Goal: Subscribe to service/newsletter

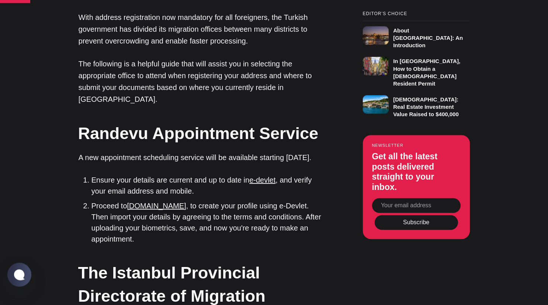
scroll to position [662, 0]
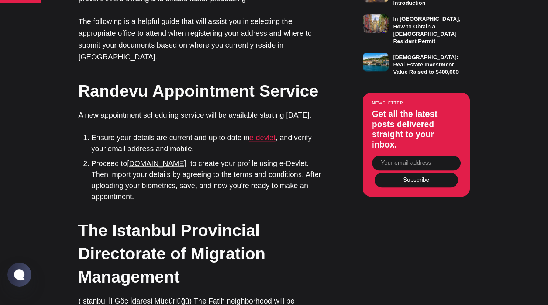
click at [264, 134] on link "e-devlet" at bounding box center [262, 138] width 26 height 8
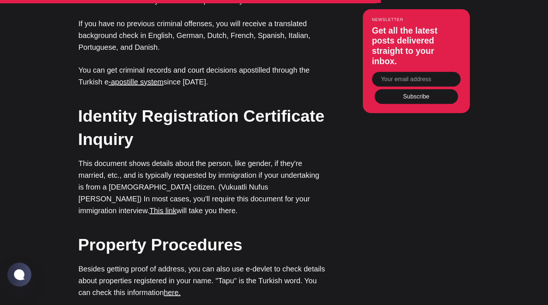
scroll to position [1830, 0]
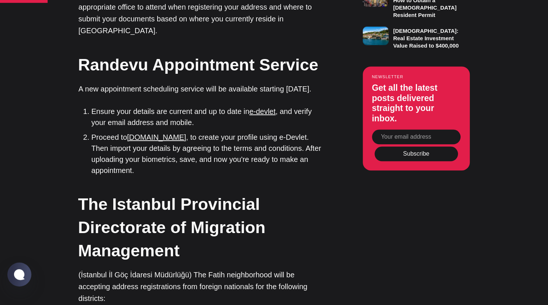
scroll to position [701, 0]
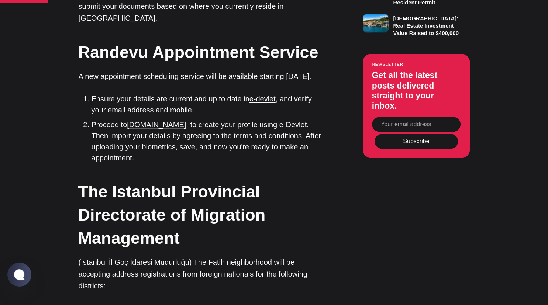
click at [399, 117] on input "Your email address" at bounding box center [416, 124] width 89 height 15
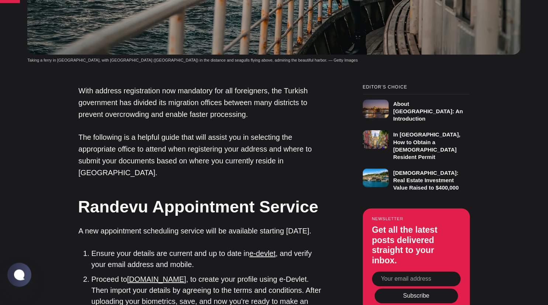
scroll to position [545, 0]
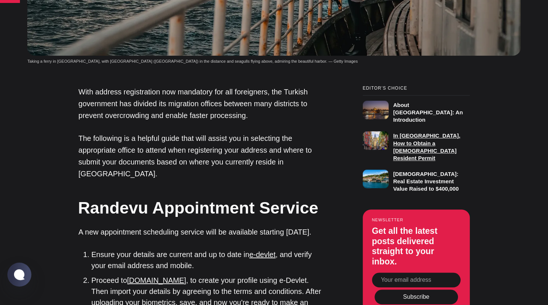
click at [419, 132] on h3 "In [GEOGRAPHIC_DATA], How to Obtain a [DEMOGRAPHIC_DATA] Resident Permit" at bounding box center [426, 146] width 67 height 29
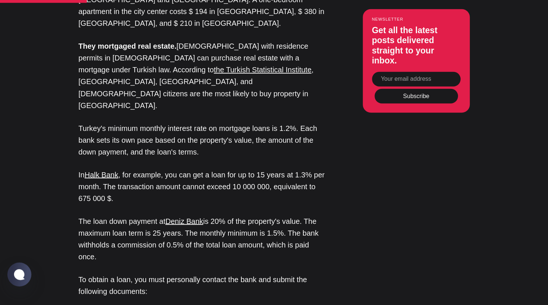
scroll to position [1285, 0]
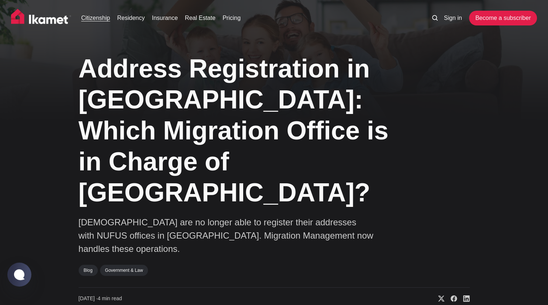
click at [93, 18] on link "Citizenship" at bounding box center [95, 18] width 29 height 9
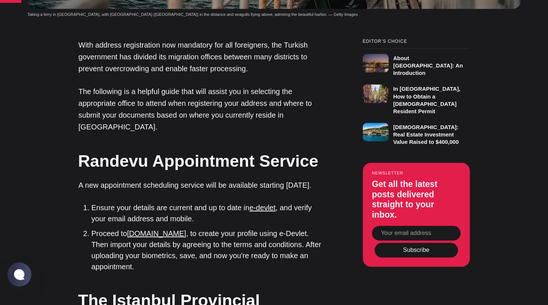
scroll to position [623, 0]
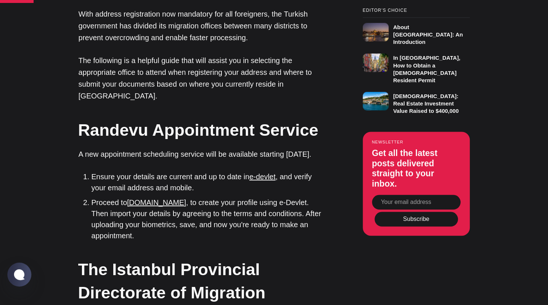
click at [389, 195] on input "Your email address" at bounding box center [416, 202] width 89 height 15
type input "christoph.uhrhan@tau.edu.tr"
click at [412, 212] on button "Subscribe" at bounding box center [415, 219] width 83 height 15
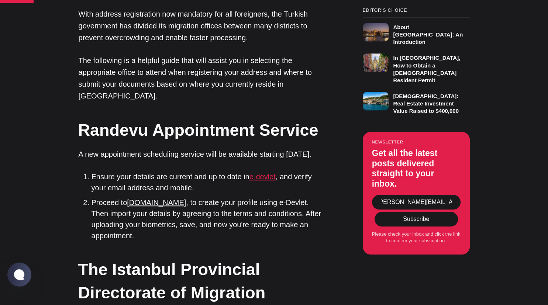
click at [259, 173] on link "e-devlet" at bounding box center [262, 177] width 26 height 8
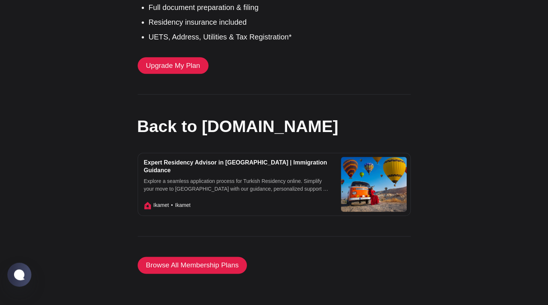
scroll to position [896, 0]
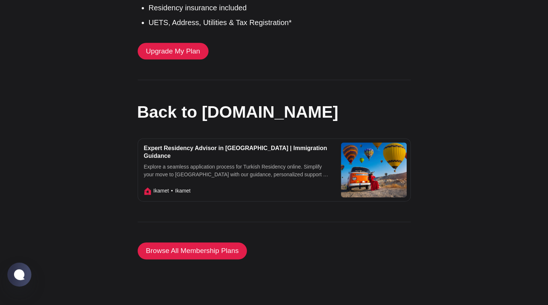
click at [206, 120] on h2 "Back to Ikamet.com" at bounding box center [273, 111] width 273 height 23
click at [163, 187] on span "Ikamet" at bounding box center [160, 191] width 15 height 8
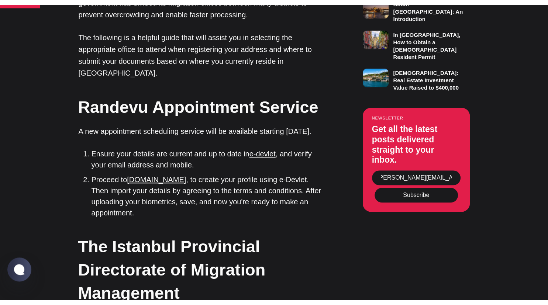
scroll to position [662, 0]
